Goal: Find specific page/section: Find specific page/section

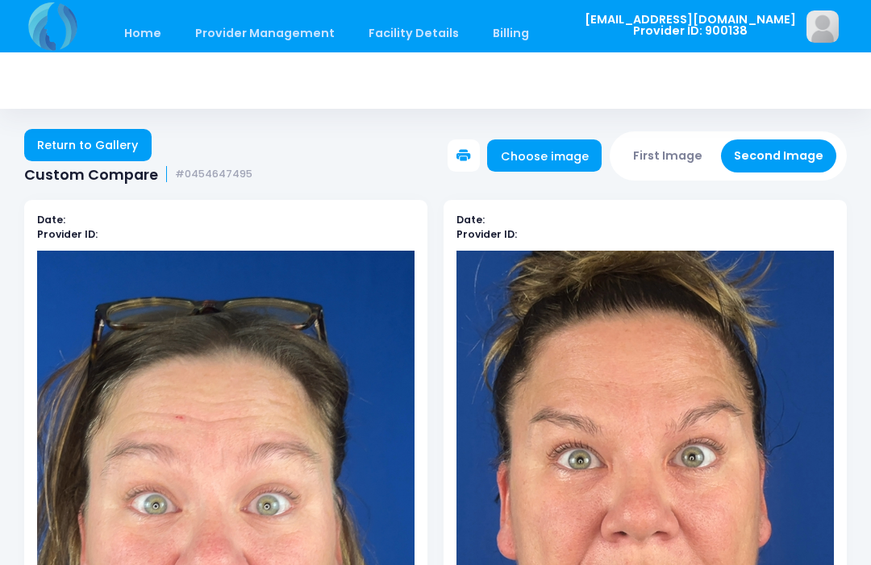
click at [688, 152] on button "First Image" at bounding box center [668, 155] width 96 height 33
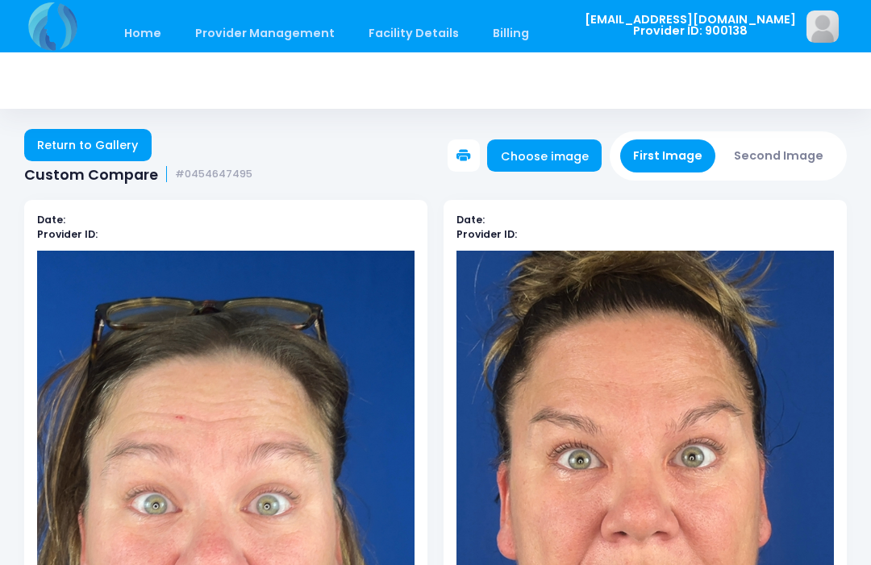
click at [597, 159] on link "Choose image" at bounding box center [544, 155] width 114 height 32
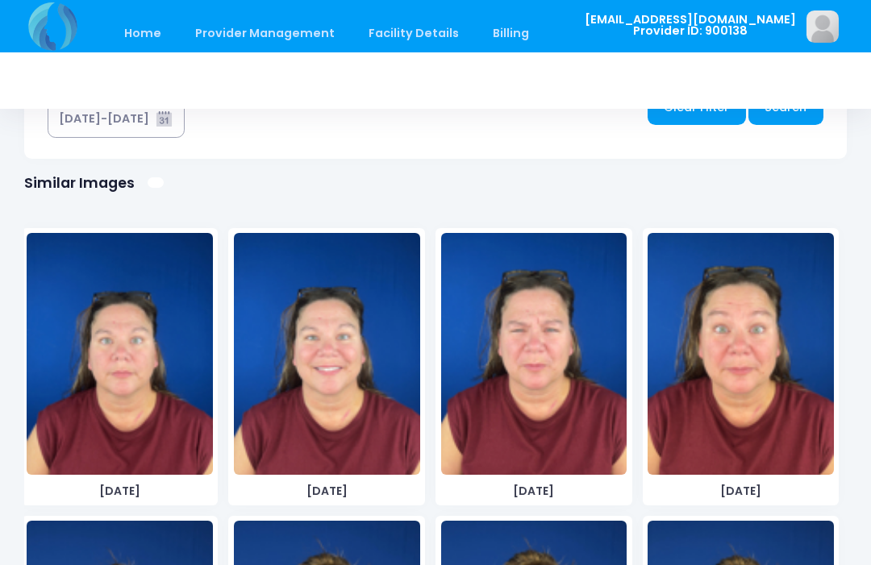
click at [137, 405] on img at bounding box center [120, 354] width 186 height 242
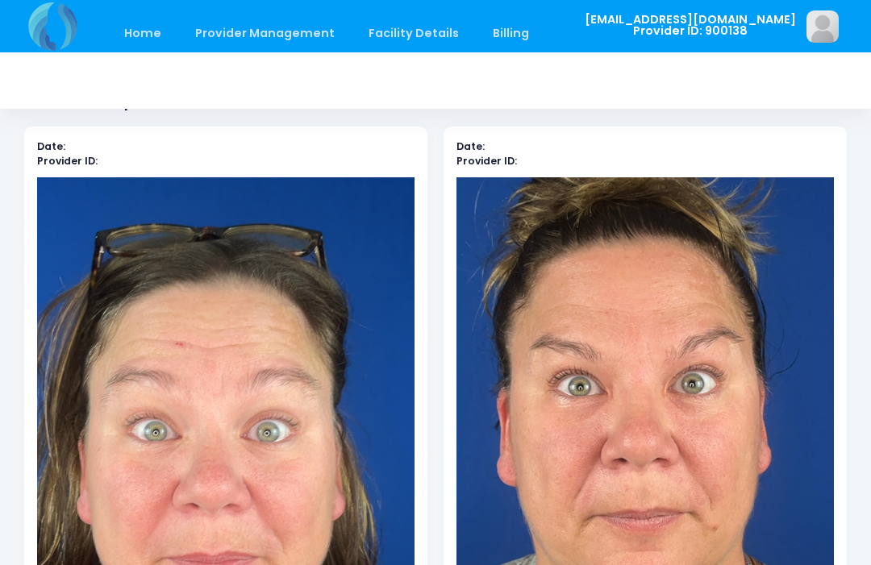
scroll to position [73, 0]
click at [283, 24] on link "Provider Management" at bounding box center [264, 34] width 171 height 38
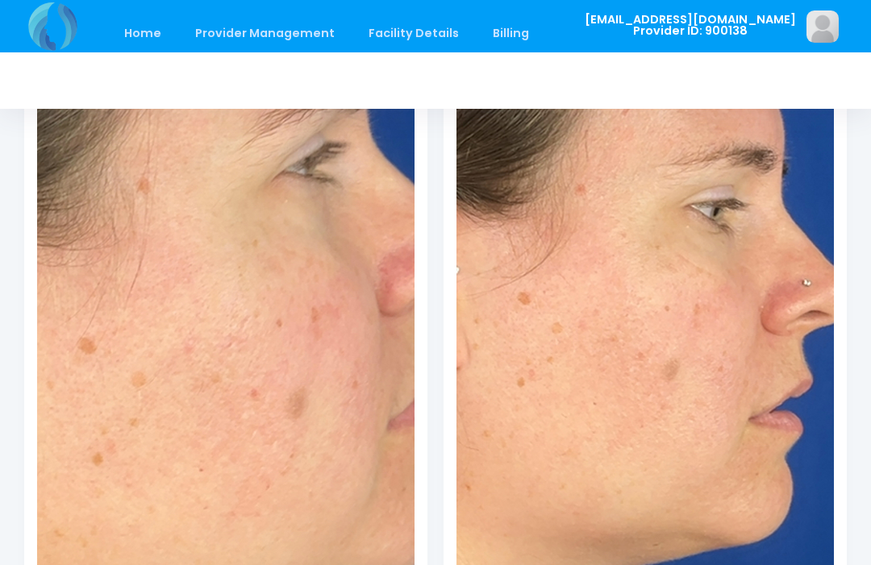
scroll to position [3075, 0]
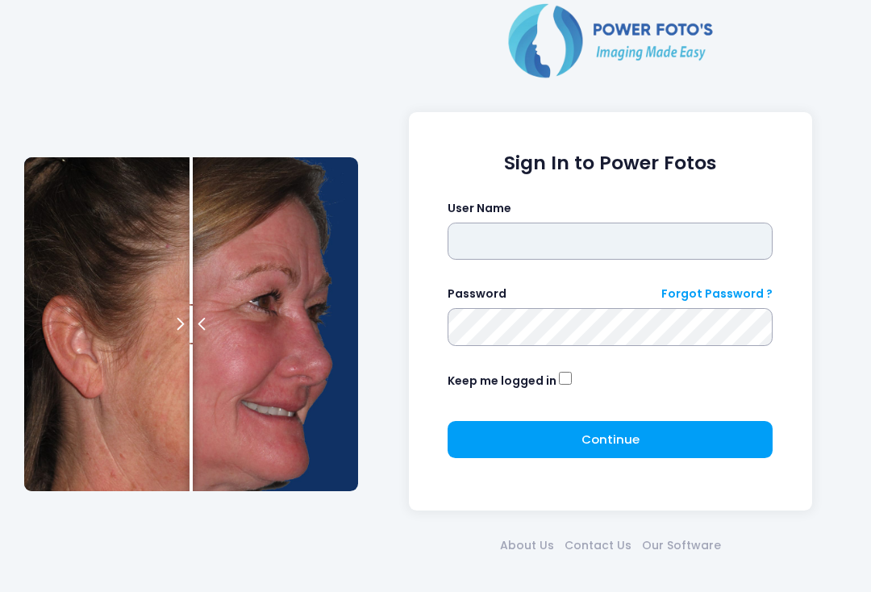
click at [578, 239] on input "text" at bounding box center [609, 240] width 325 height 37
type input "**********"
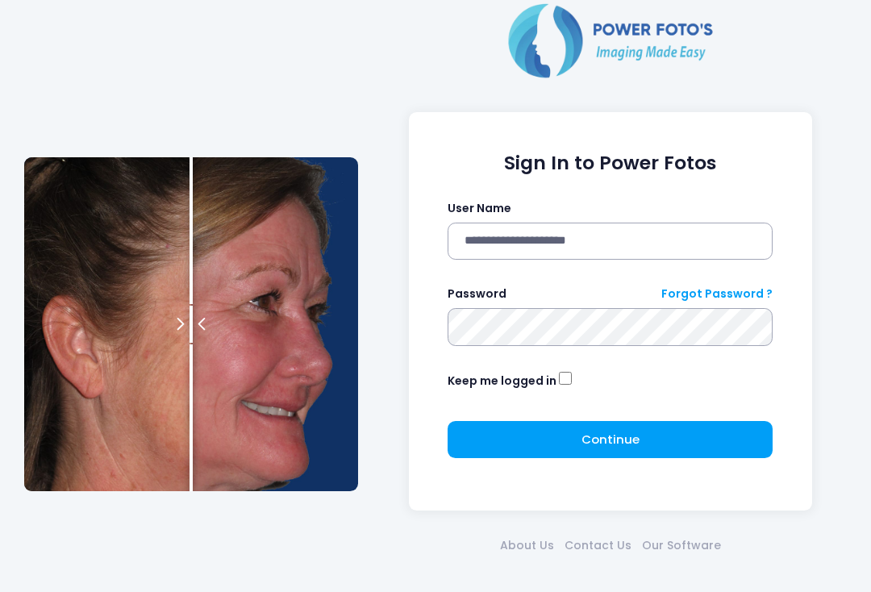
click button "submit" at bounding box center [0, 0] width 0 height 0
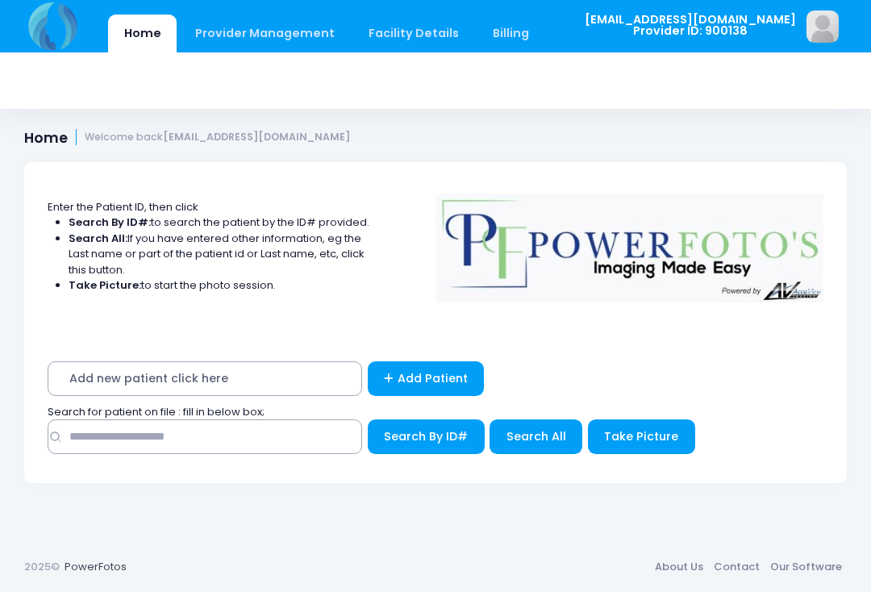
click at [605, 448] on button "Take Picture" at bounding box center [641, 436] width 107 height 35
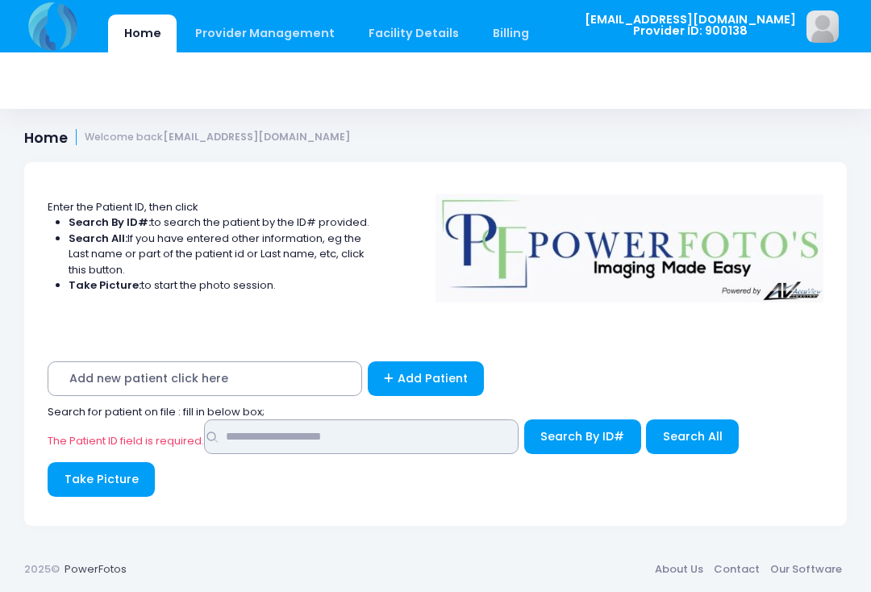
click at [339, 427] on input "text" at bounding box center [361, 436] width 314 height 35
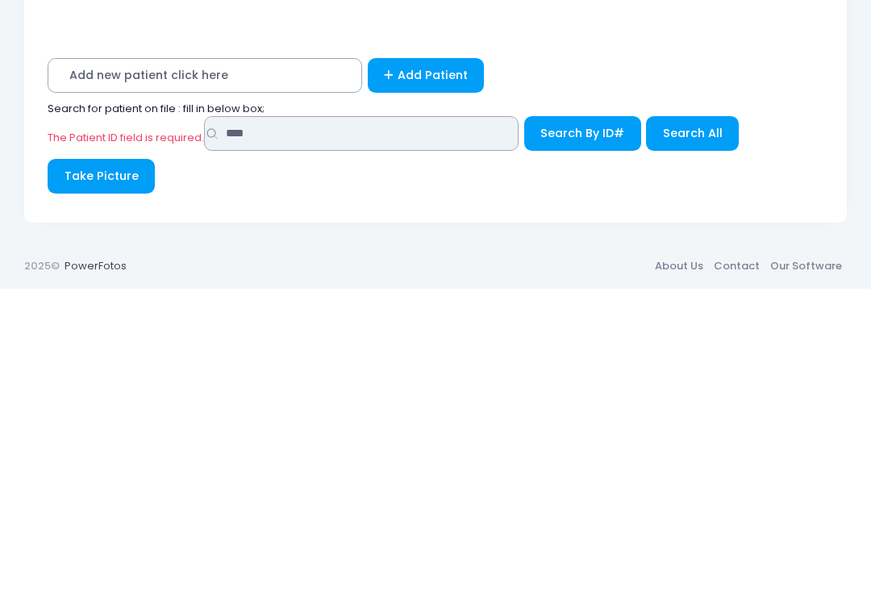
type input "****"
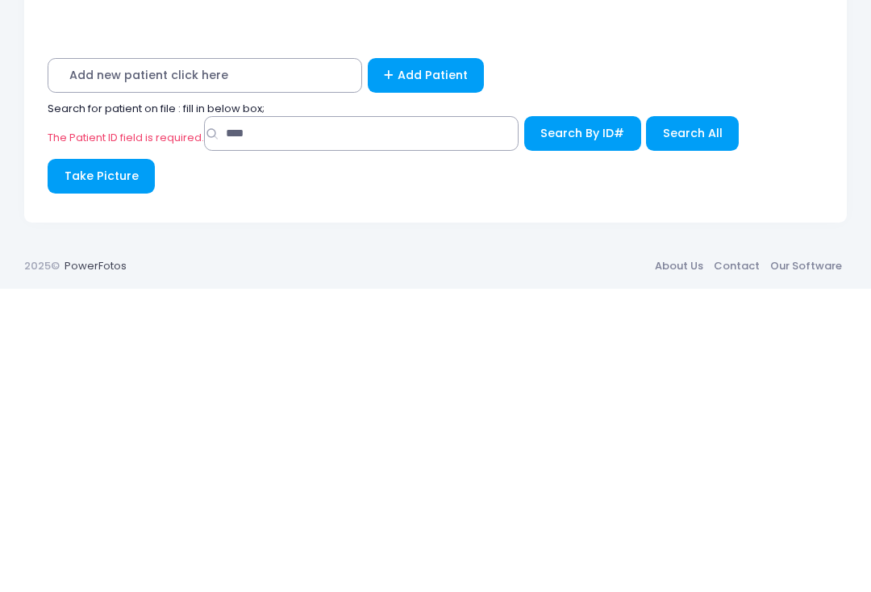
click at [699, 419] on button "Search All" at bounding box center [692, 436] width 93 height 35
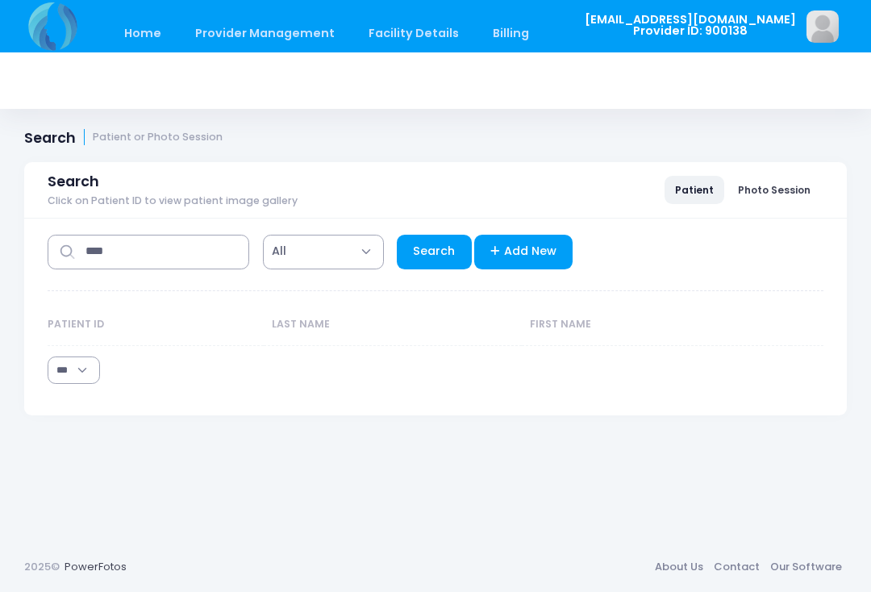
select select "***"
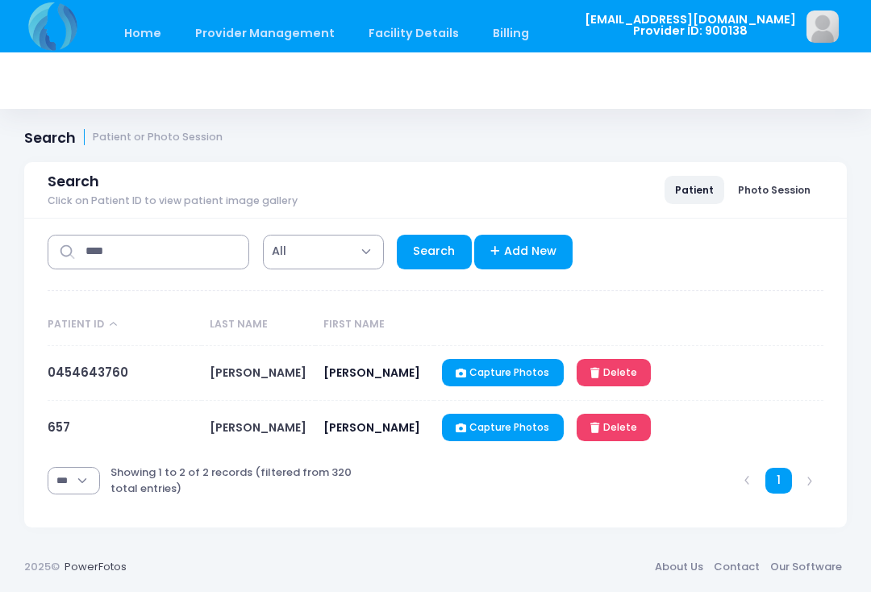
click at [77, 421] on td "657" at bounding box center [125, 428] width 154 height 54
click at [52, 421] on link "657" at bounding box center [59, 426] width 23 height 17
